Goal: Transaction & Acquisition: Book appointment/travel/reservation

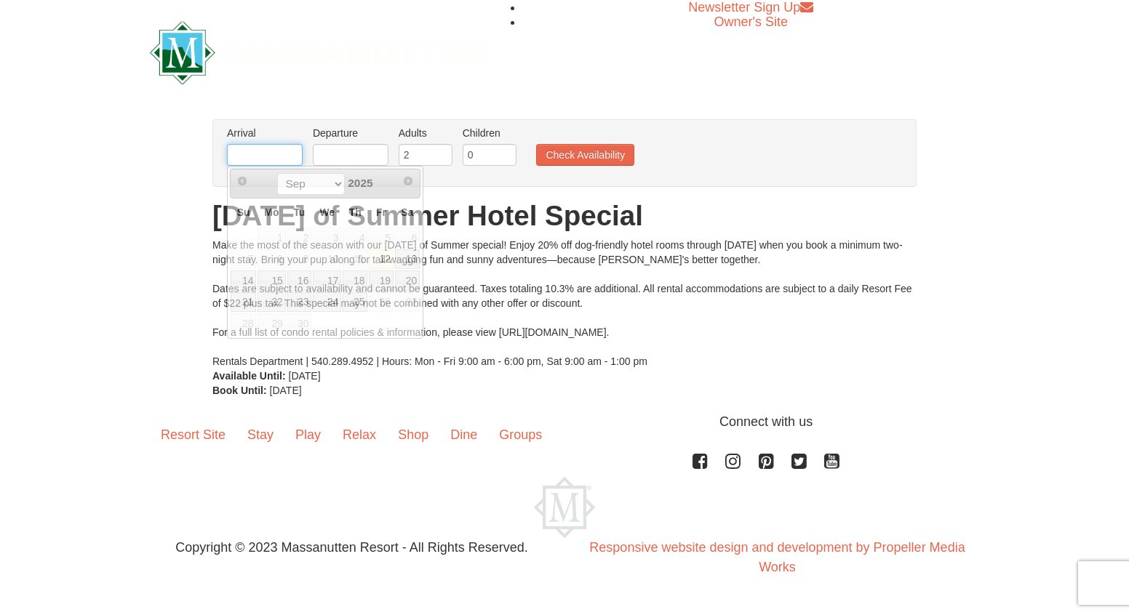
click at [268, 153] on input "text" at bounding box center [265, 155] width 76 height 22
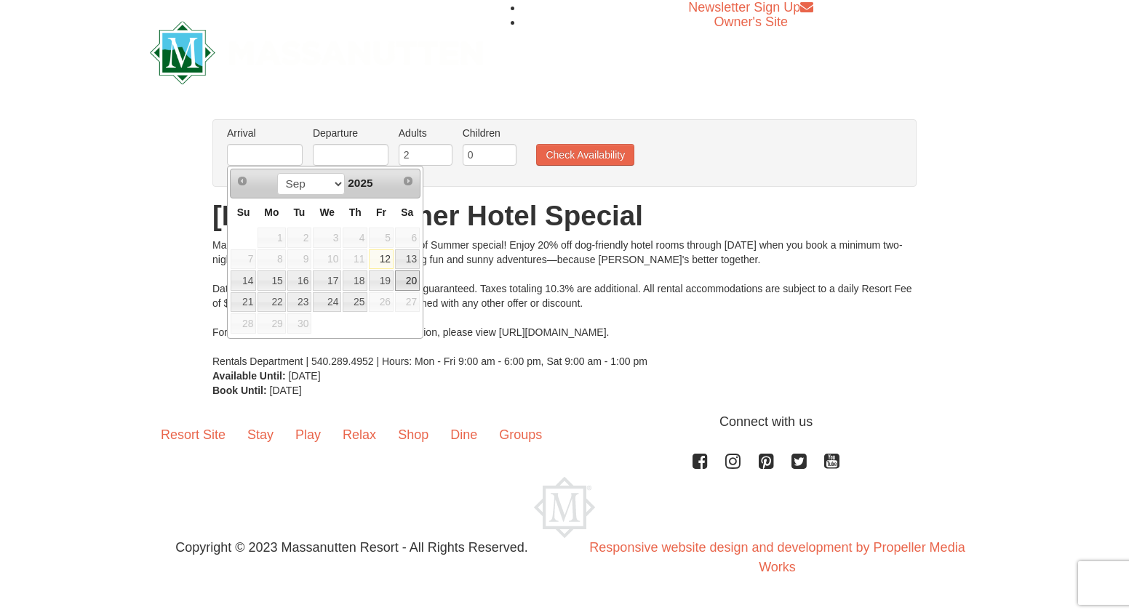
click at [408, 281] on link "20" at bounding box center [407, 281] width 25 height 20
type input "[DATE]"
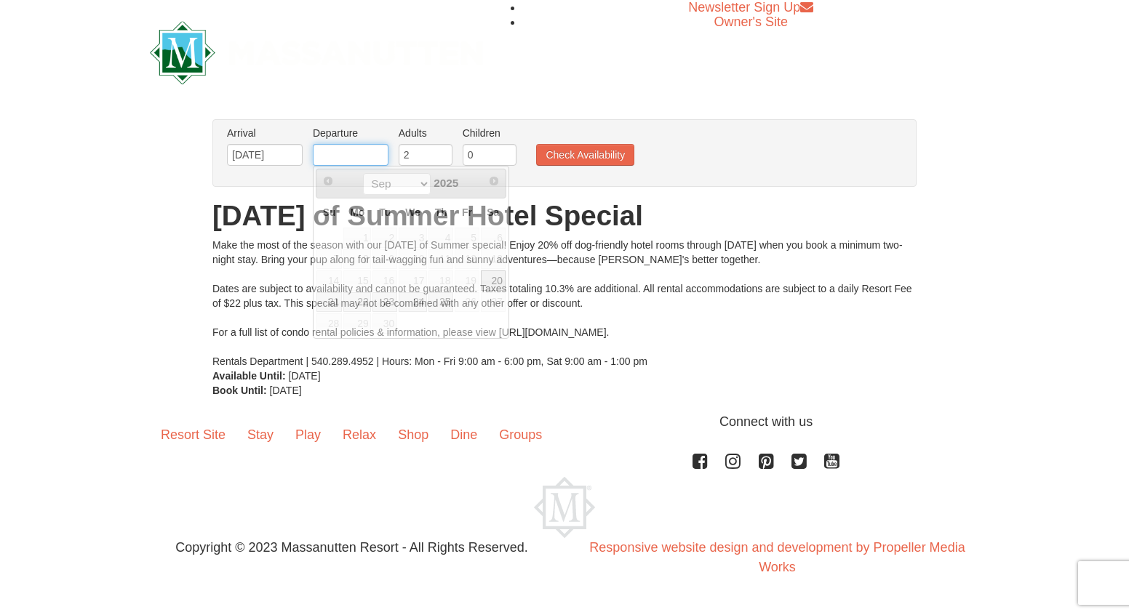
click at [354, 154] on input "text" at bounding box center [351, 155] width 76 height 22
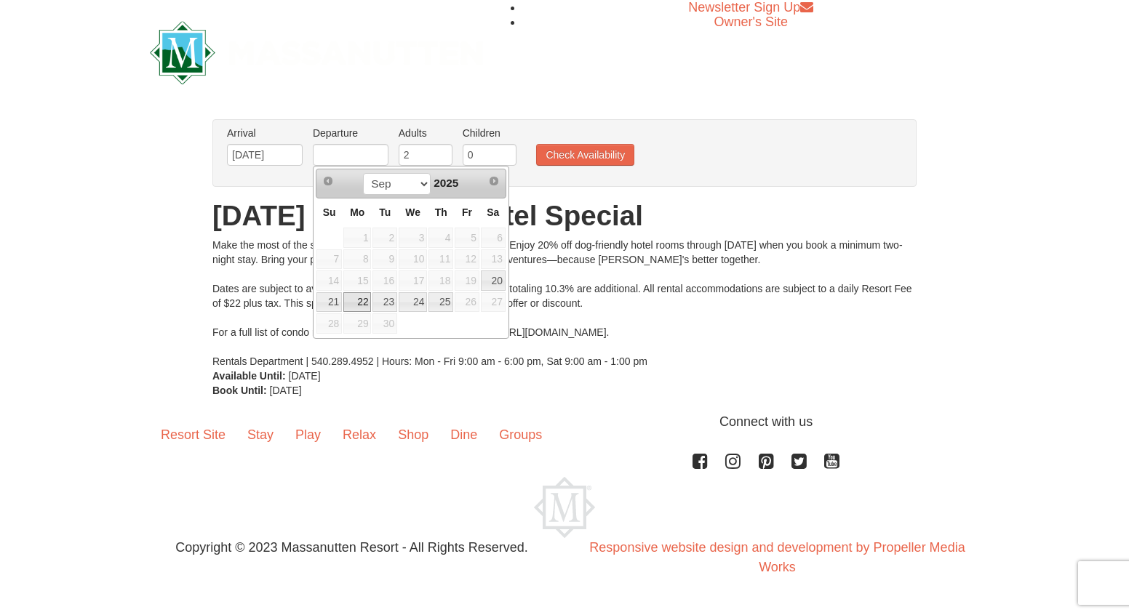
click at [359, 303] on link "22" at bounding box center [357, 302] width 28 height 20
type input "[DATE]"
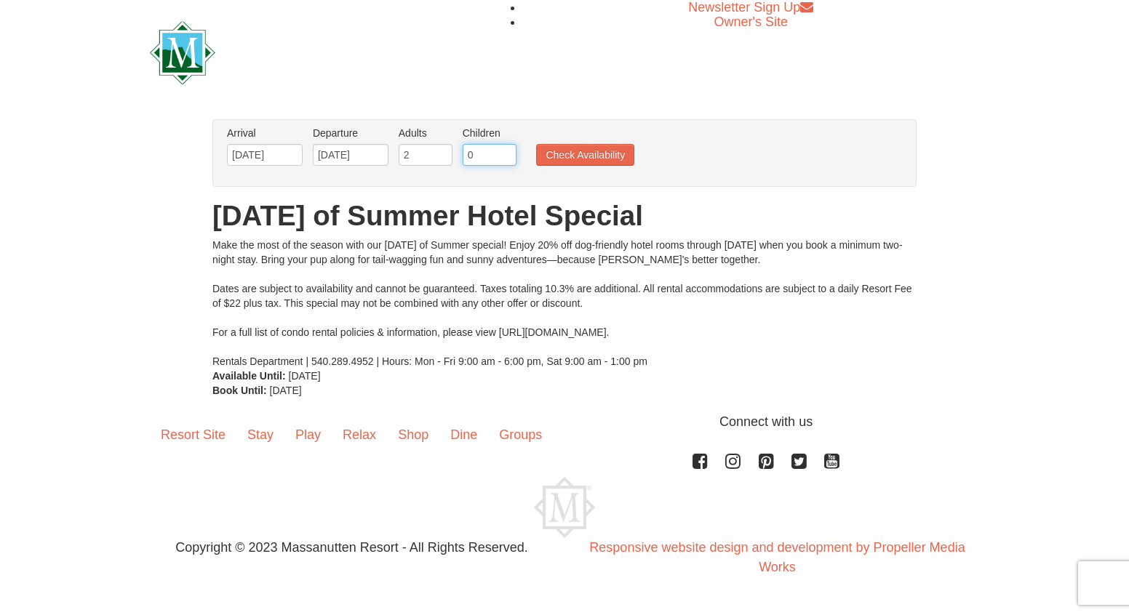
drag, startPoint x: 460, startPoint y: 155, endPoint x: 435, endPoint y: 153, distance: 24.8
click at [435, 153] on ul "Arrival Please format dates MM/DD/YYYY Please format dates MM/DD/YYYY [DATE] De…" at bounding box center [556, 149] width 667 height 47
type input "3"
click at [564, 153] on button "Check Availability" at bounding box center [585, 155] width 98 height 22
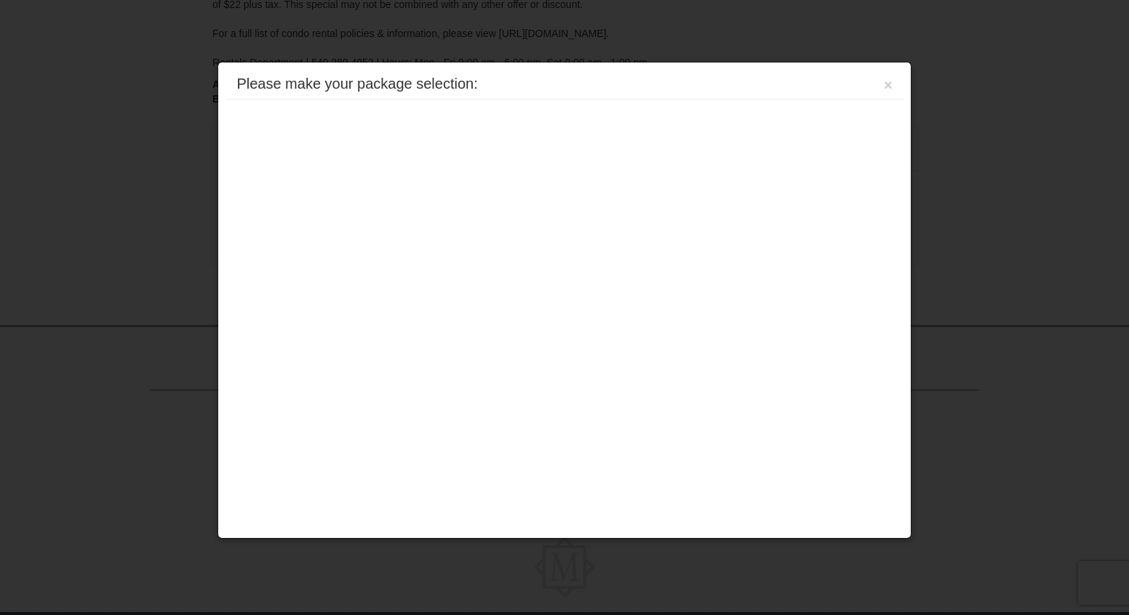
scroll to position [322, 0]
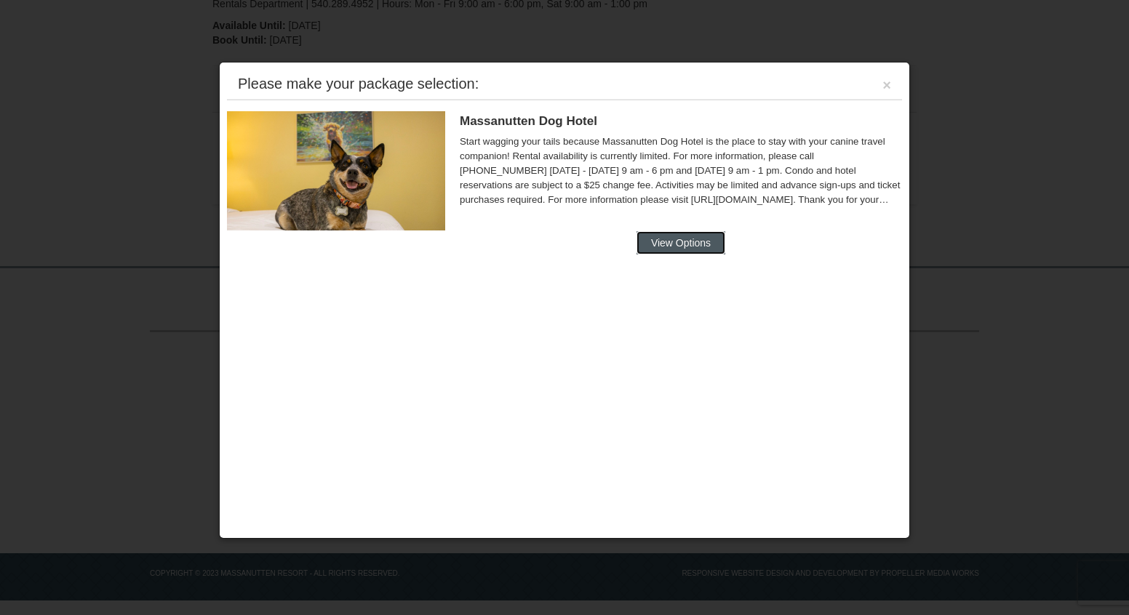
click at [665, 247] on button "View Options" at bounding box center [680, 242] width 89 height 23
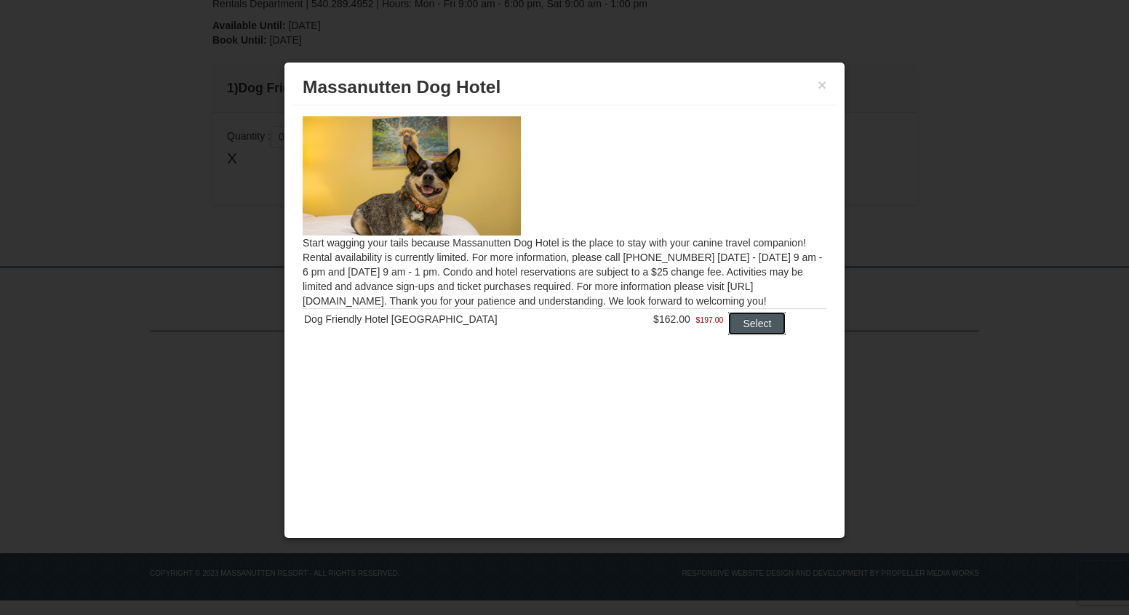
click at [737, 326] on button "Select" at bounding box center [756, 323] width 57 height 23
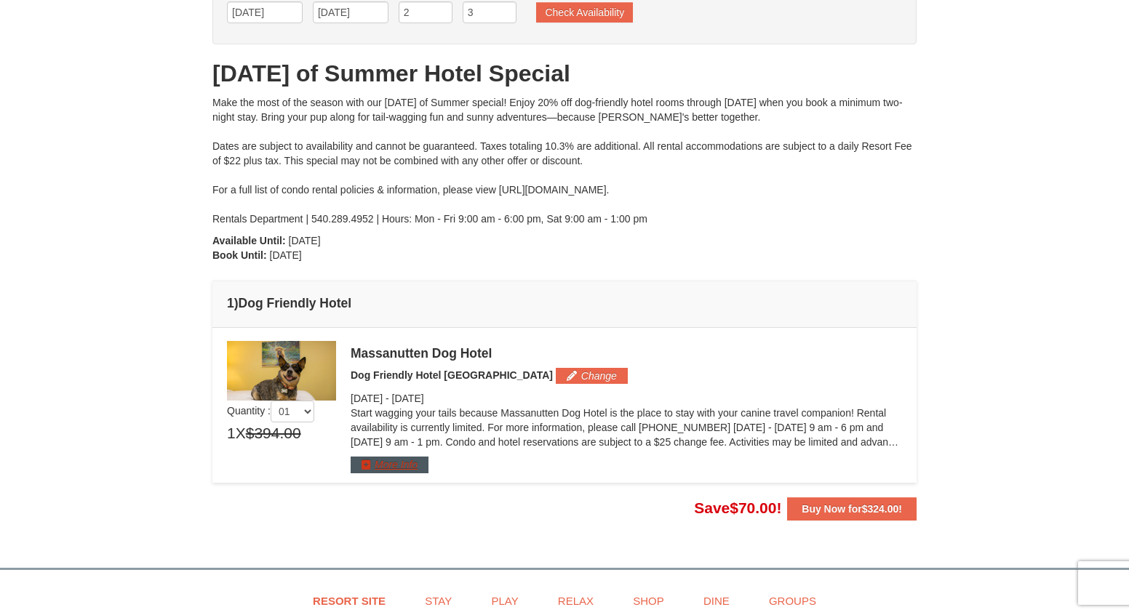
scroll to position [102, 0]
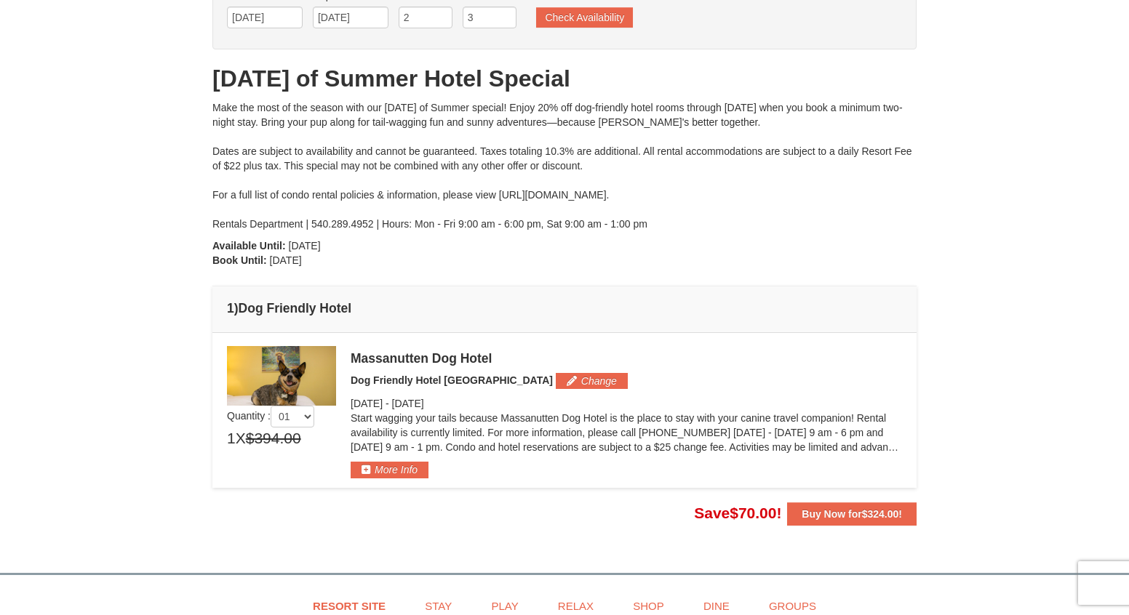
click at [552, 195] on div "Make the most of the season with our Dog Days of Summer special! Enjoy 20% off …" at bounding box center [564, 165] width 704 height 131
drag, startPoint x: 498, startPoint y: 195, endPoint x: 698, endPoint y: 192, distance: 200.0
click at [698, 192] on div "Make the most of the season with our Dog Days of Summer special! Enjoy 20% off …" at bounding box center [564, 165] width 704 height 131
copy div "https://www.massresort.com/stay/rental-info/"
click at [555, 263] on div "From: To: Adults: 2 Children: 3 Change Arrival Please format dates MM/DD/YYYY P…" at bounding box center [564, 254] width 704 height 544
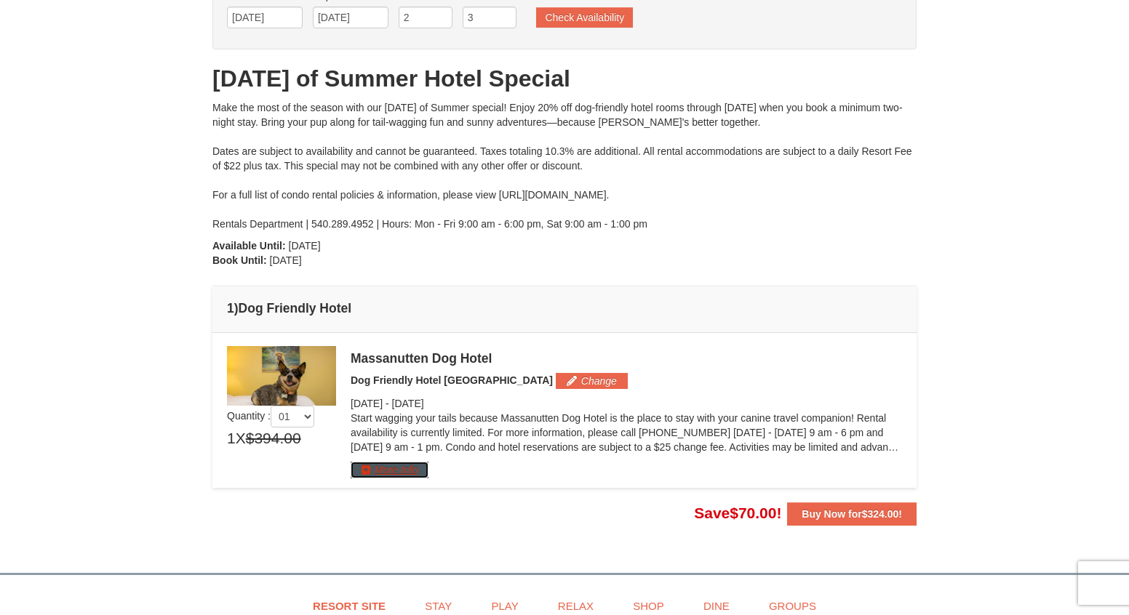
click at [412, 475] on button "More Info" at bounding box center [390, 470] width 78 height 16
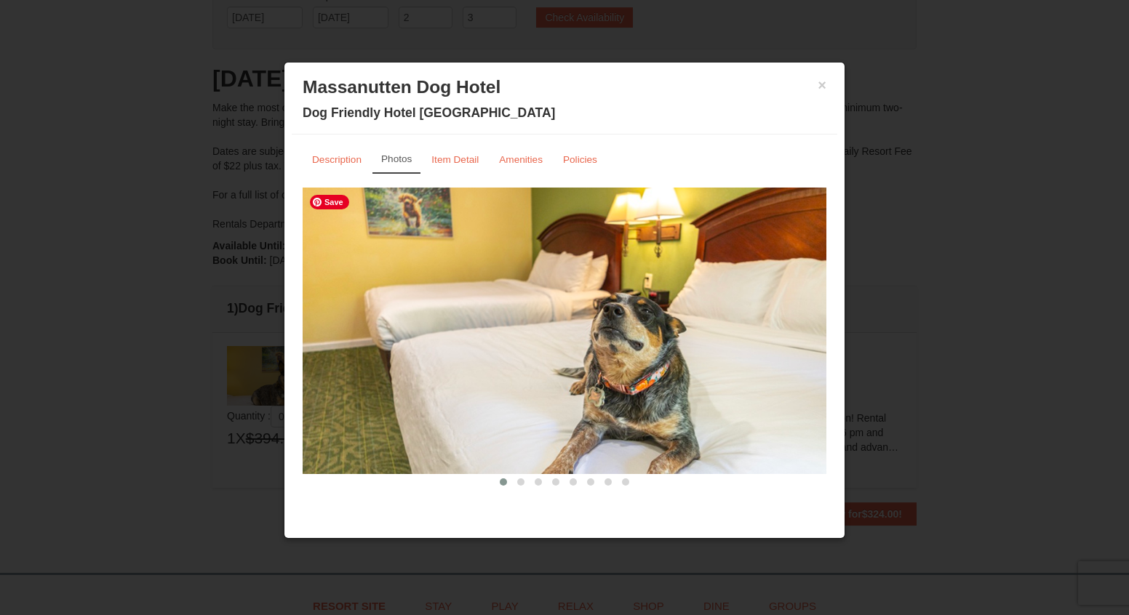
click at [770, 370] on img at bounding box center [565, 331] width 524 height 287
click at [520, 481] on span at bounding box center [520, 482] width 7 height 7
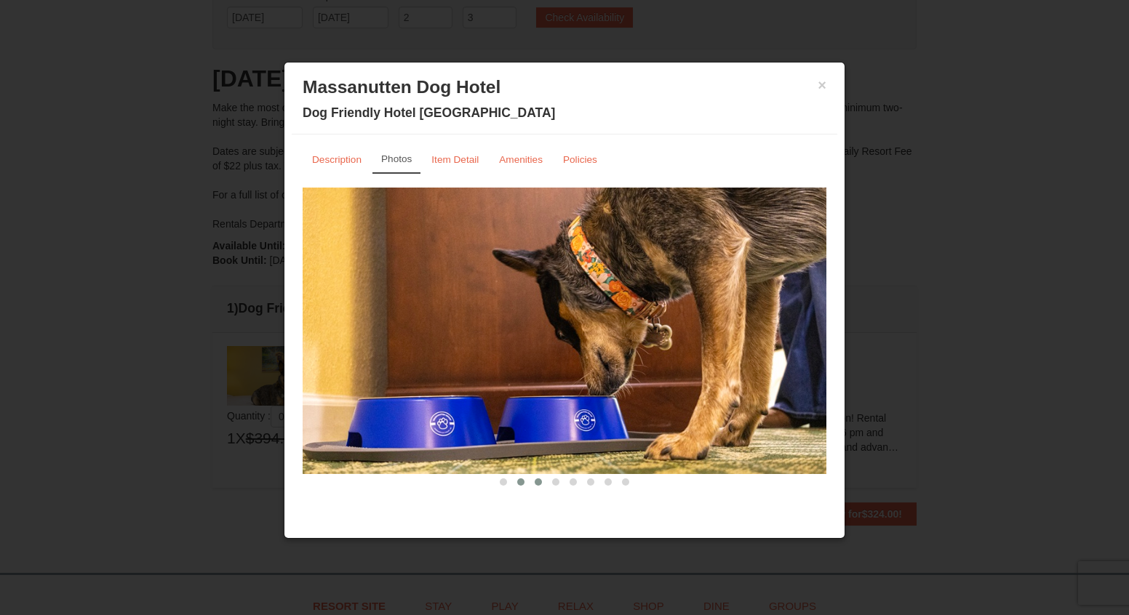
click at [540, 481] on span at bounding box center [538, 482] width 7 height 7
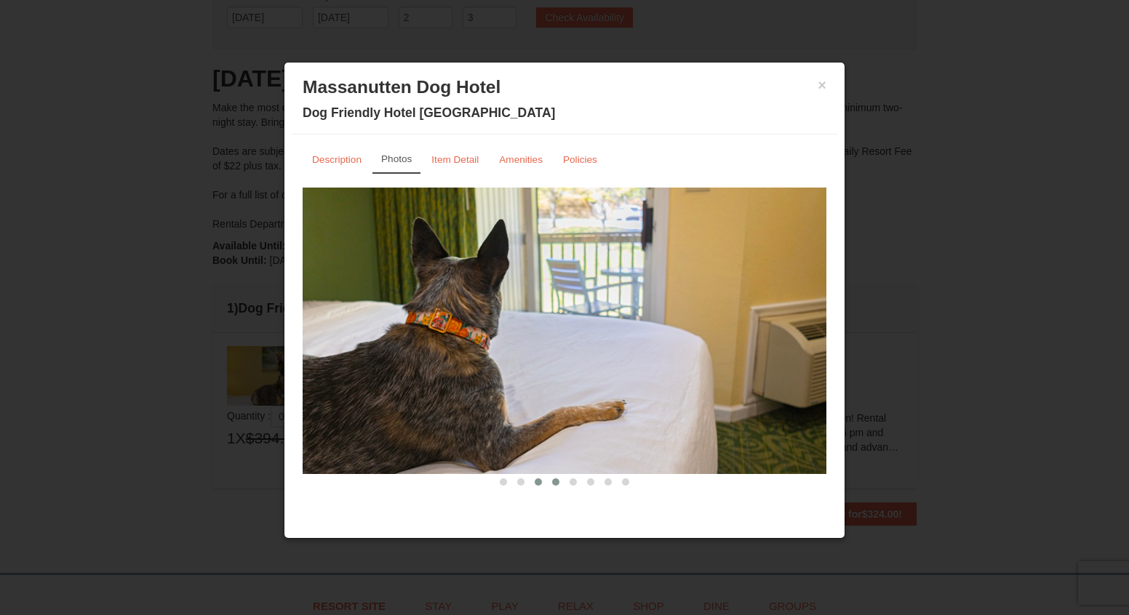
click at [558, 481] on span at bounding box center [555, 482] width 7 height 7
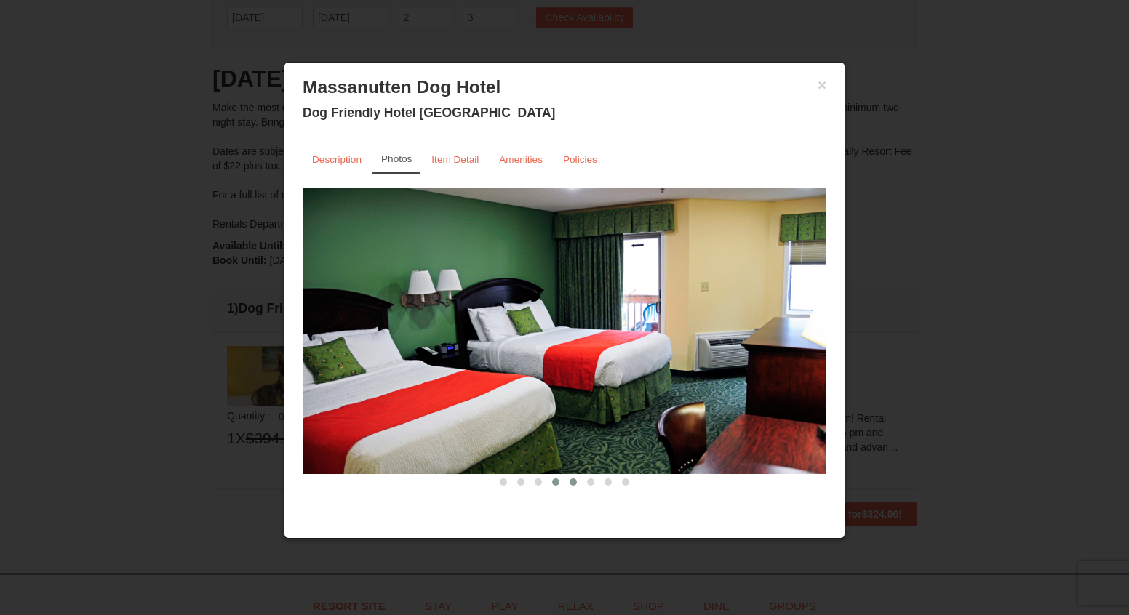
click at [572, 484] on span at bounding box center [572, 482] width 7 height 7
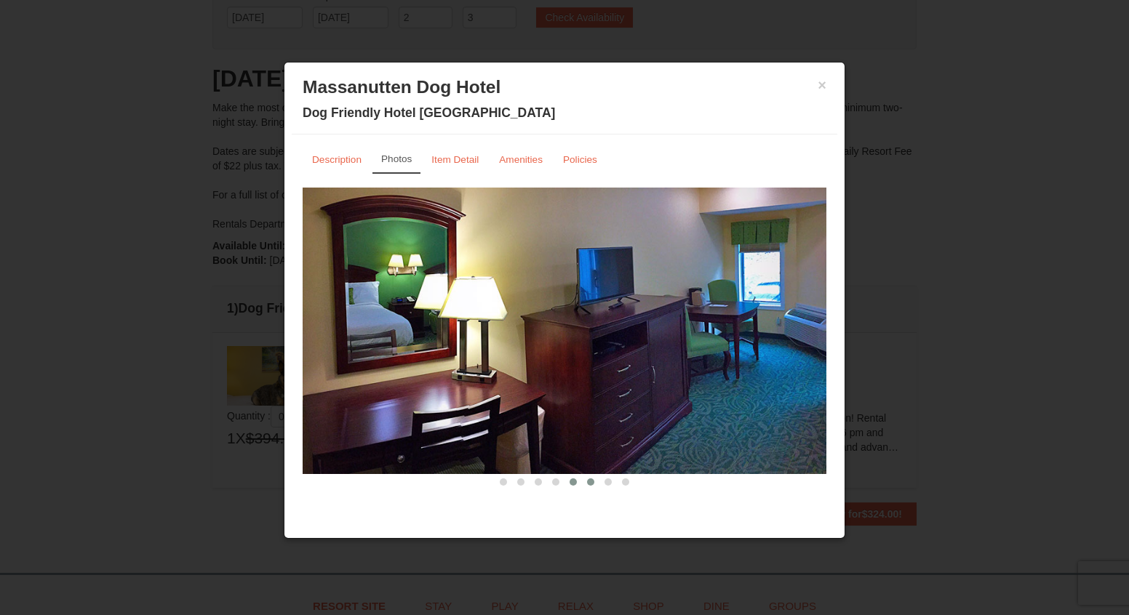
click at [585, 484] on button at bounding box center [590, 482] width 17 height 15
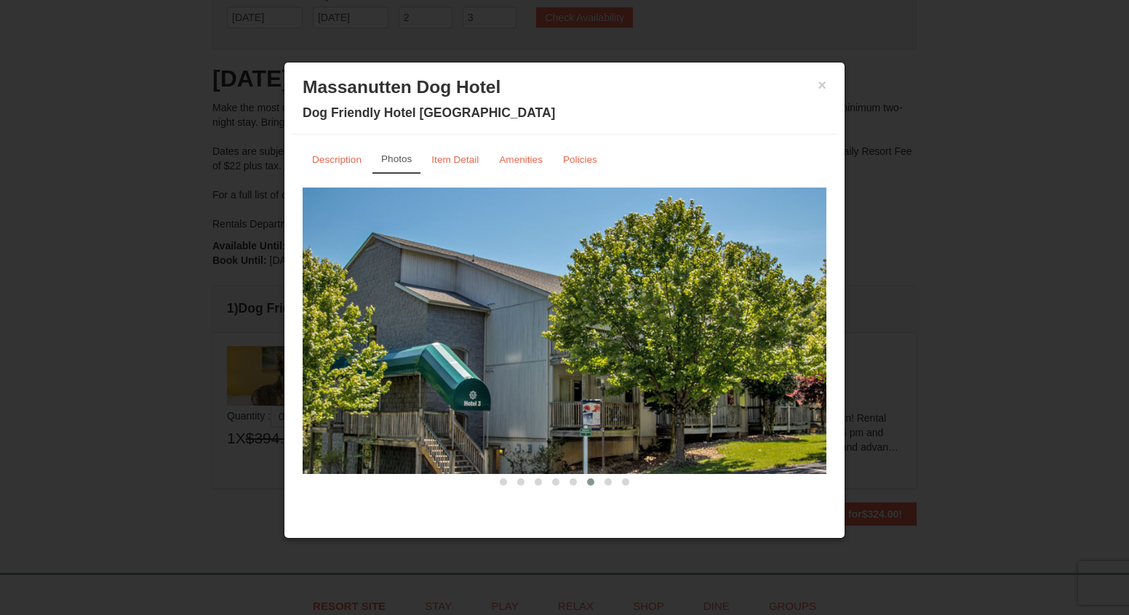
click at [593, 482] on span at bounding box center [590, 482] width 7 height 7
click at [612, 480] on button at bounding box center [607, 482] width 17 height 15
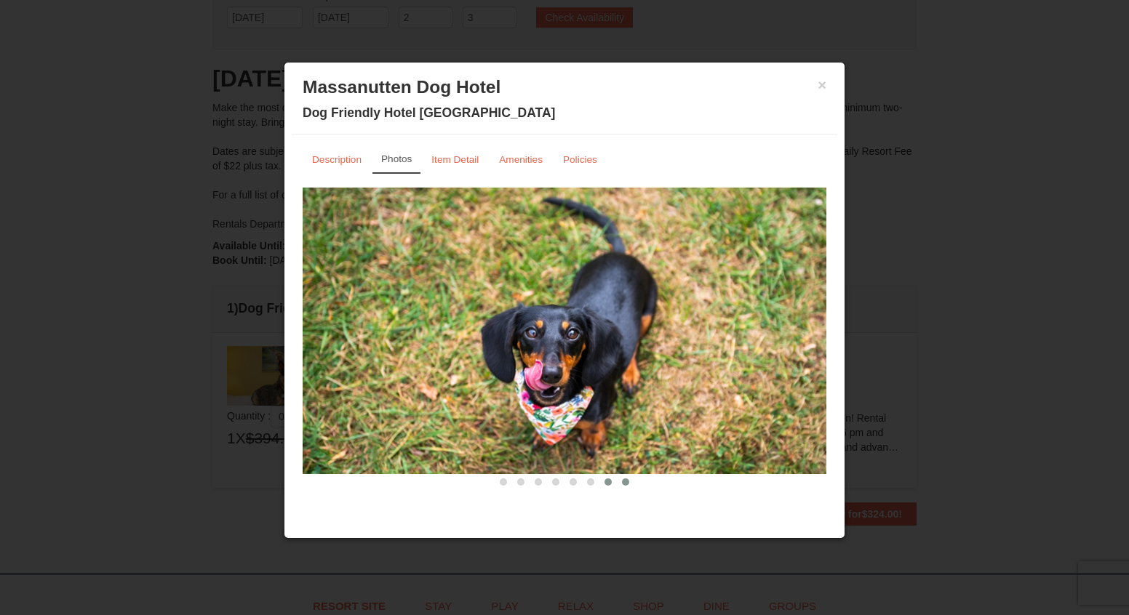
click at [628, 479] on span at bounding box center [625, 482] width 7 height 7
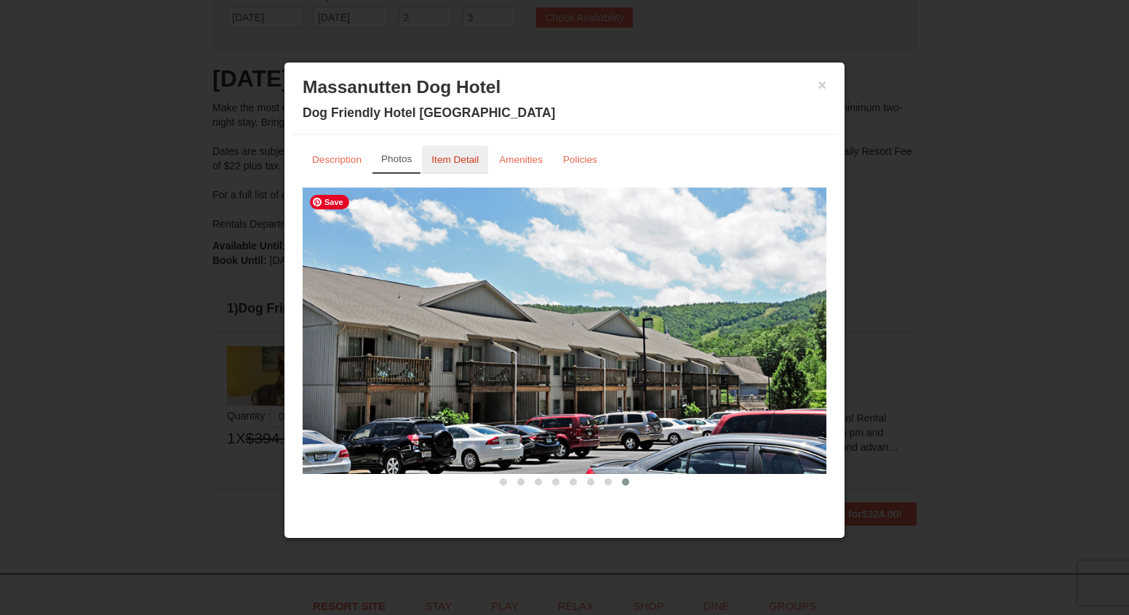
click at [464, 163] on small "Item Detail" at bounding box center [454, 159] width 47 height 11
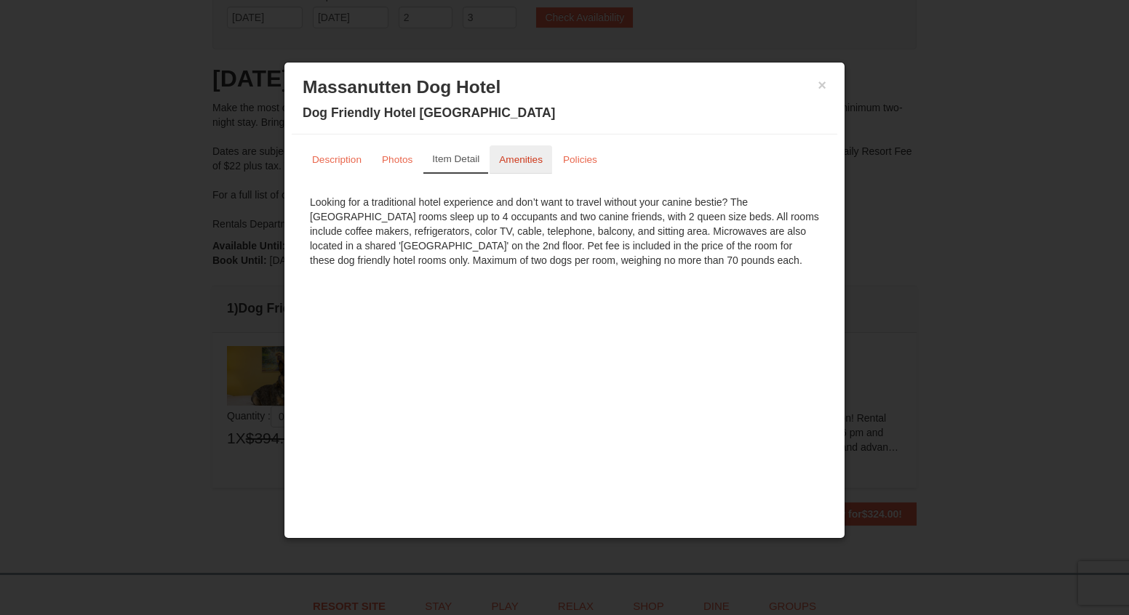
click at [518, 164] on small "Amenities" at bounding box center [521, 159] width 44 height 11
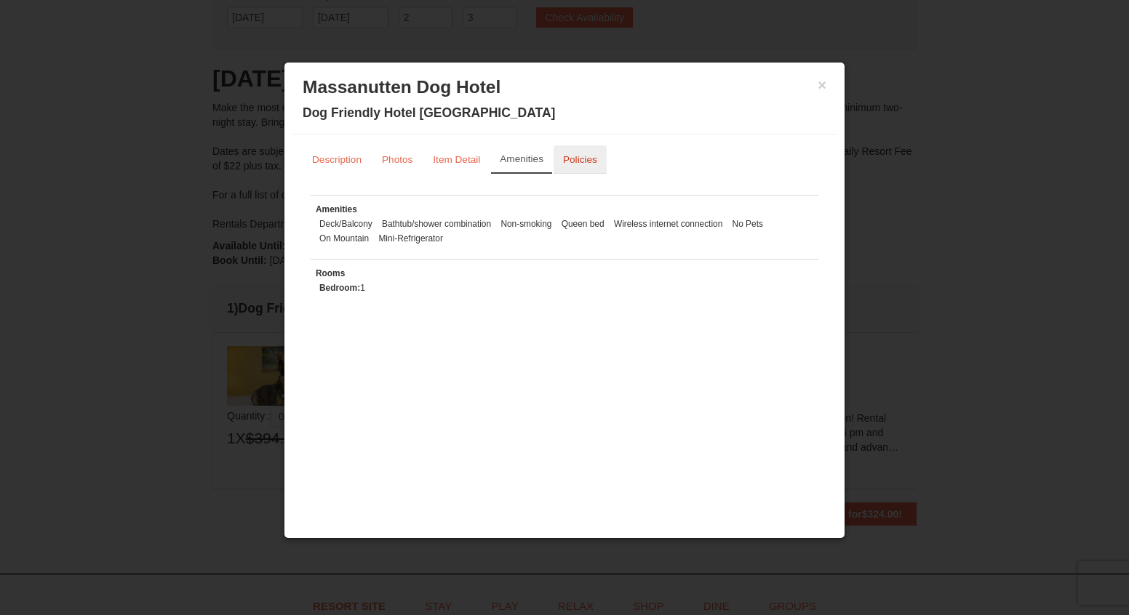
click at [567, 161] on small "Policies" at bounding box center [580, 159] width 34 height 11
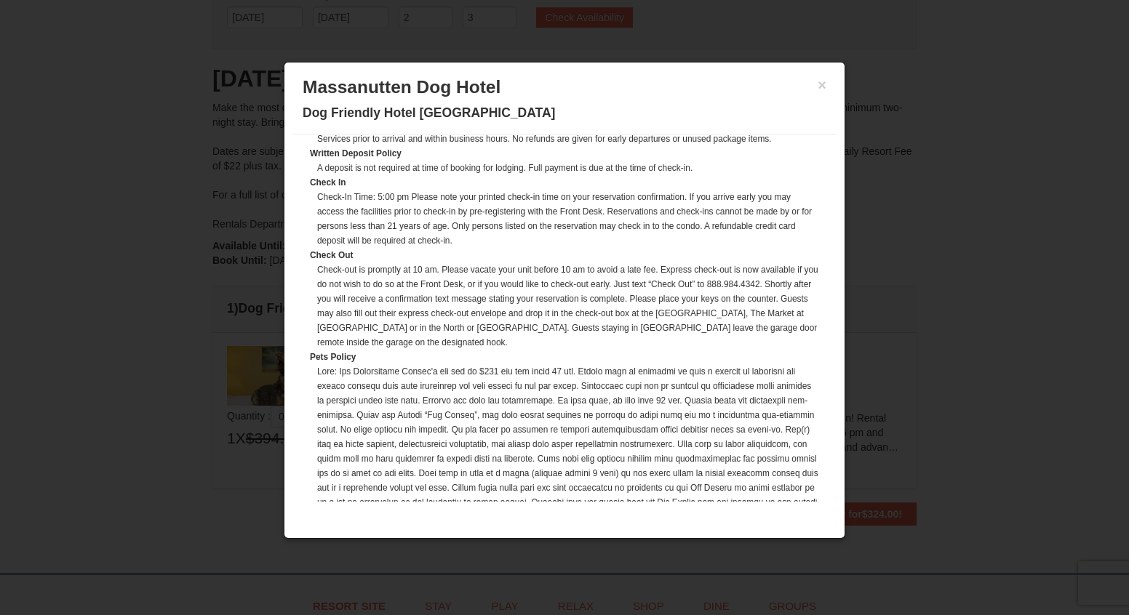
scroll to position [0, 0]
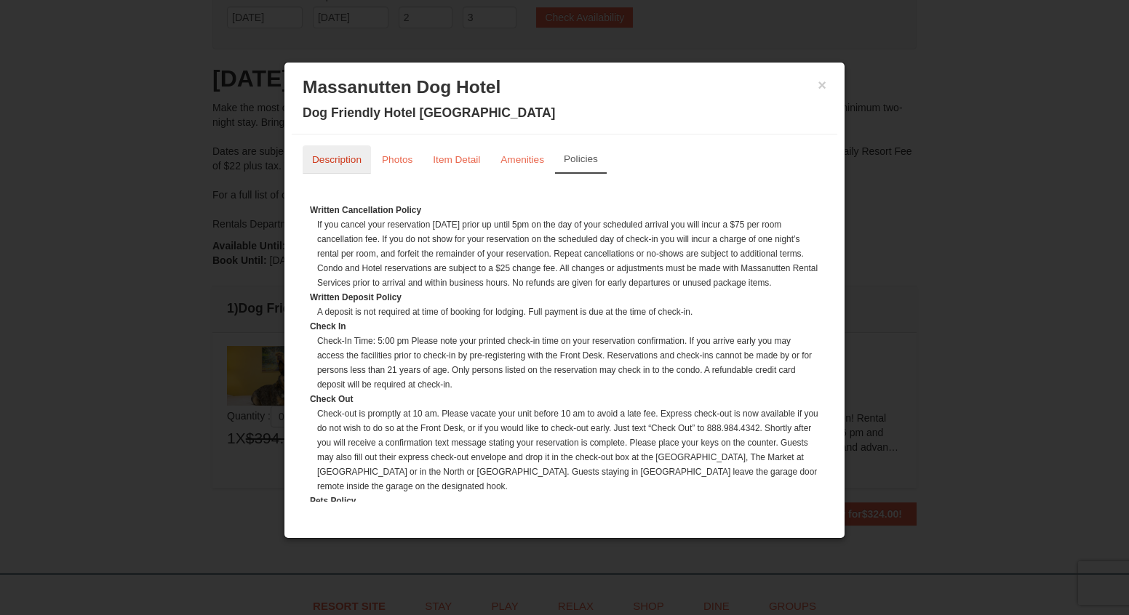
click at [351, 161] on small "Description" at bounding box center [336, 159] width 49 height 11
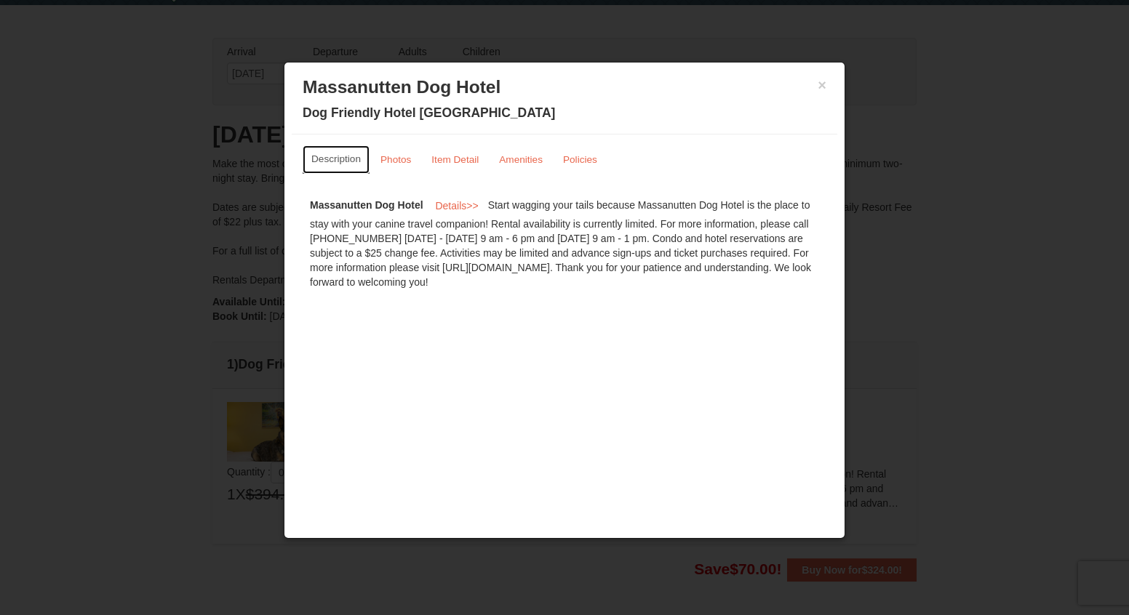
scroll to position [35, 0]
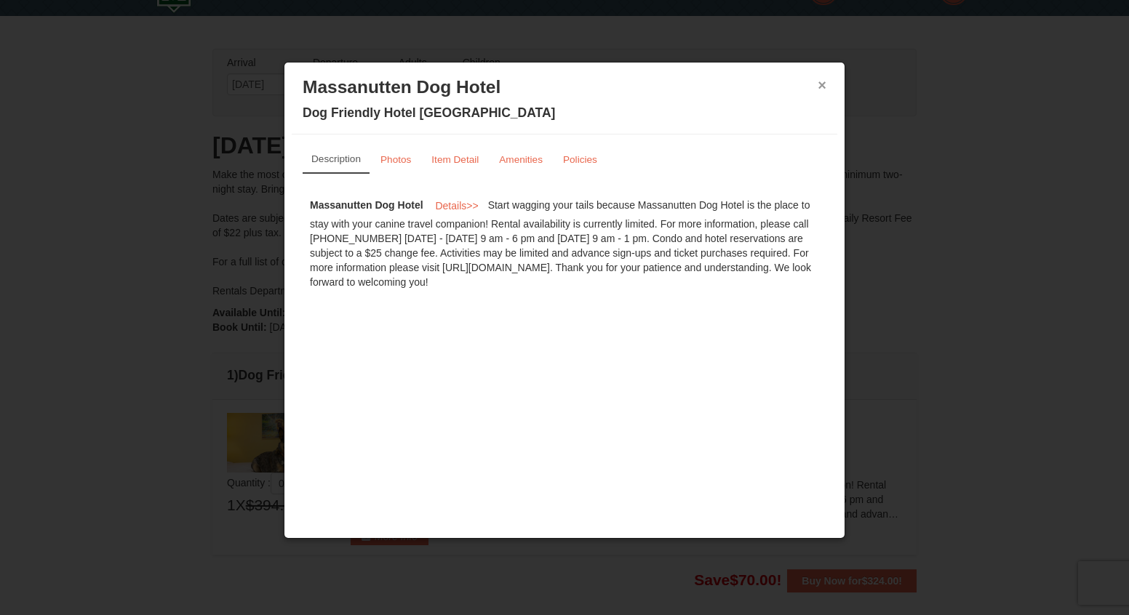
click at [820, 81] on button "×" at bounding box center [821, 85] width 9 height 15
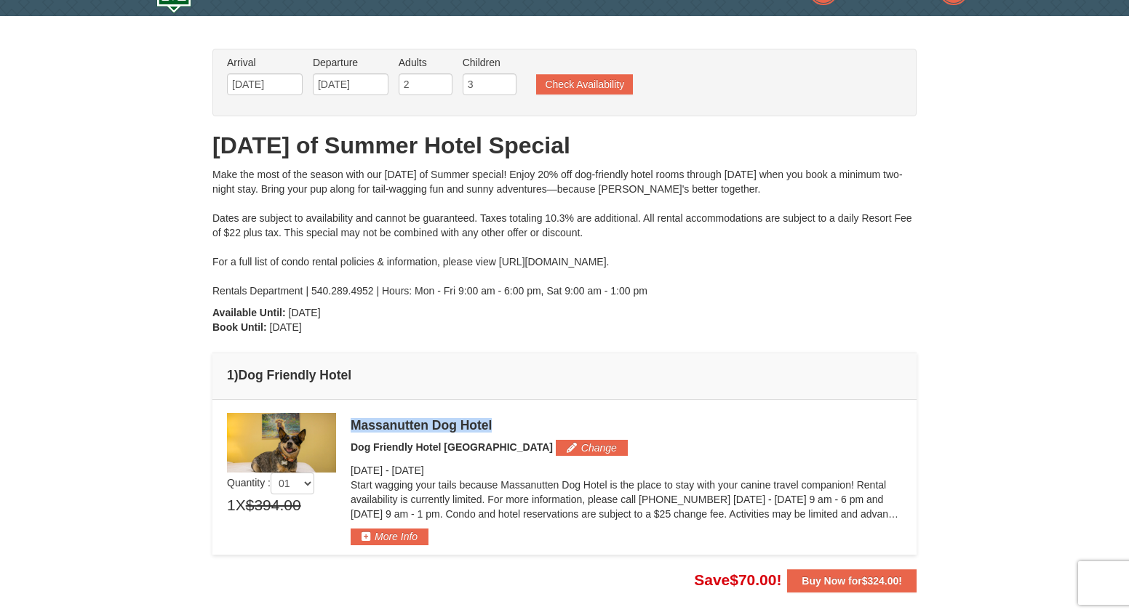
drag, startPoint x: 491, startPoint y: 422, endPoint x: 353, endPoint y: 422, distance: 138.2
click at [353, 422] on div "Massanutten Dog Hotel" at bounding box center [626, 425] width 551 height 15
copy div "Massanutten Dog Hotel"
